Goal: Check status

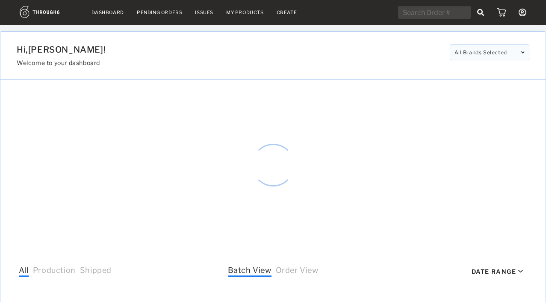
select select "7"
select select "2025"
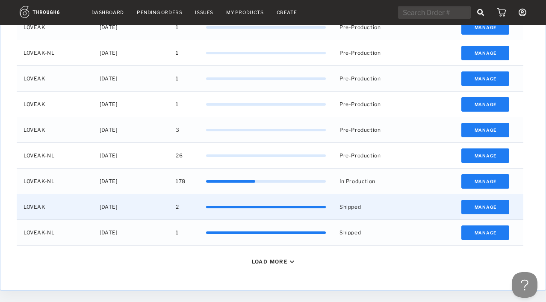
scroll to position [341, 0]
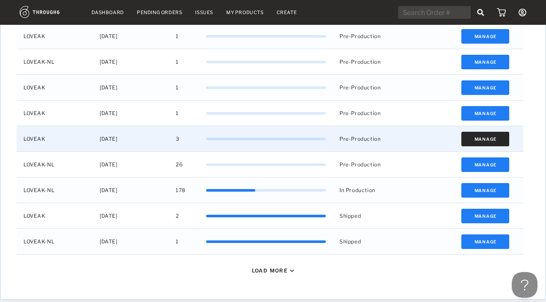
click at [482, 135] on button "Manage" at bounding box center [485, 139] width 48 height 15
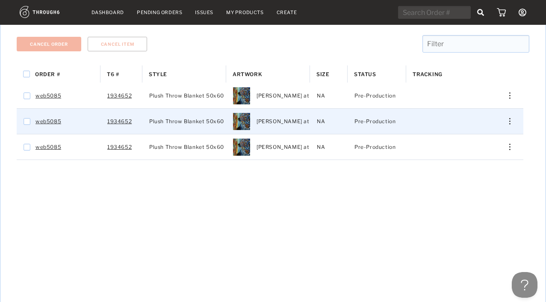
scroll to position [26, 0]
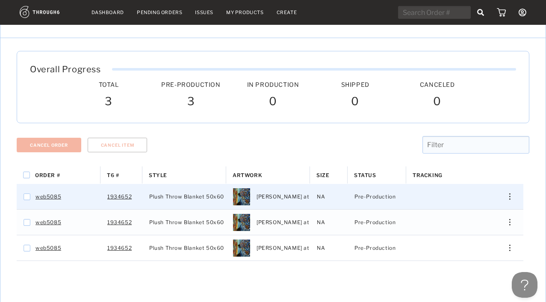
click at [509, 198] on img "Press SPACE to select this row." at bounding box center [509, 196] width 1 height 6
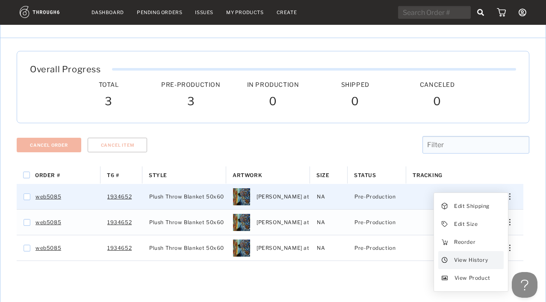
click at [456, 260] on span "View History" at bounding box center [471, 259] width 34 height 11
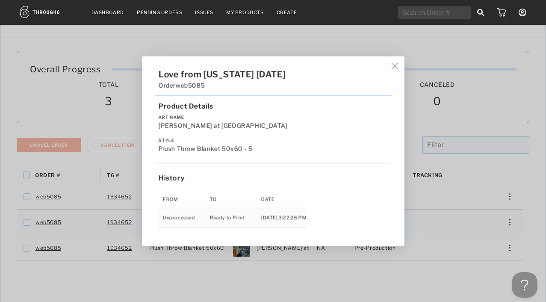
click at [391, 69] on img at bounding box center [394, 66] width 6 height 6
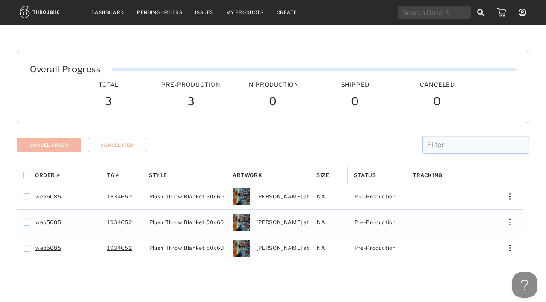
click at [109, 12] on link "Dashboard" at bounding box center [107, 12] width 32 height 6
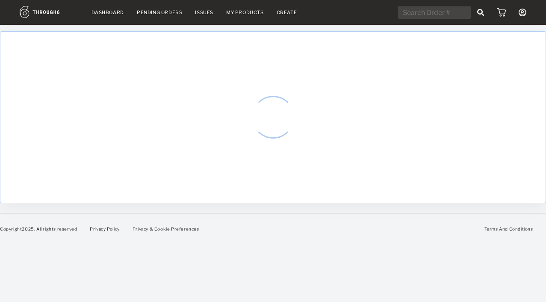
select select "7"
select select "2025"
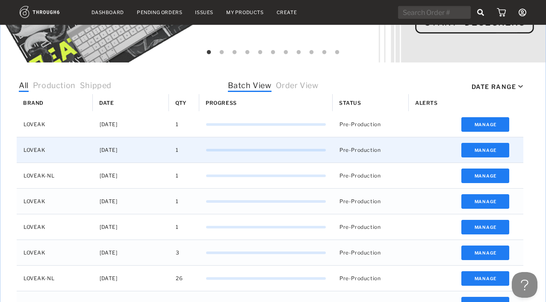
scroll to position [376, 0]
